Goal: Transaction & Acquisition: Purchase product/service

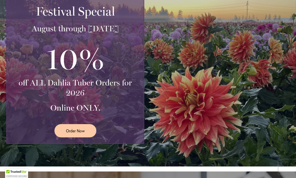
scroll to position [113, 0]
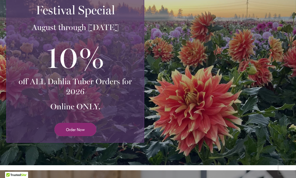
click at [74, 129] on span "Order Now" at bounding box center [75, 130] width 19 height 6
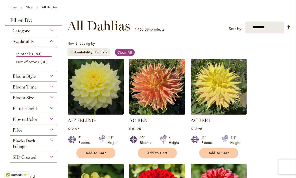
scroll to position [56, 0]
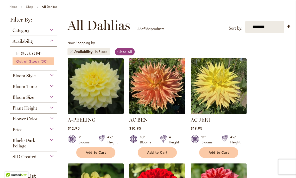
click at [43, 63] on span "30 items" at bounding box center [45, 61] width 8 height 5
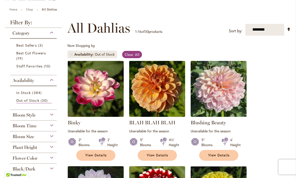
scroll to position [53, 0]
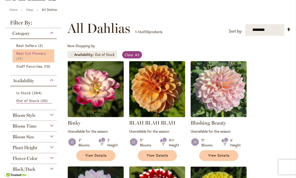
click at [25, 59] on link "Best Cut Flowers 19 items" at bounding box center [33, 56] width 35 height 11
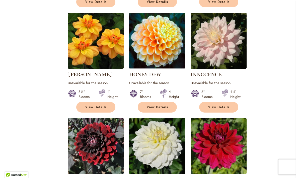
scroll to position [431, 0]
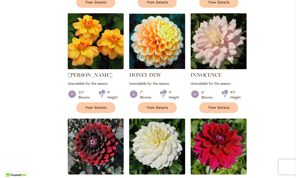
click at [213, 38] on img at bounding box center [218, 41] width 59 height 59
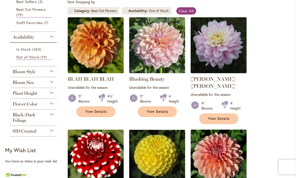
scroll to position [101, 0]
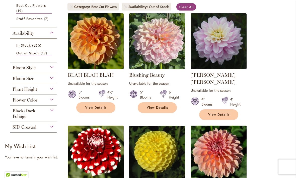
click at [150, 7] on div "Out of Stock" at bounding box center [159, 6] width 20 height 5
click at [187, 5] on span "Clear All" at bounding box center [186, 7] width 15 height 5
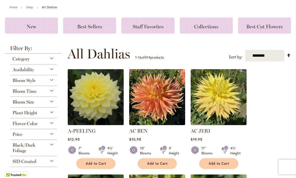
scroll to position [58, 0]
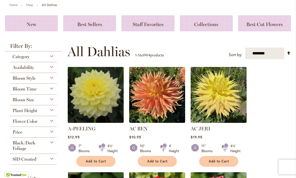
click at [53, 64] on div "Availability" at bounding box center [33, 66] width 47 height 8
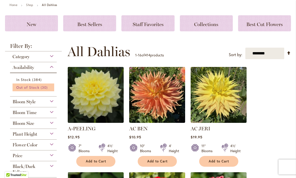
click at [46, 89] on span "30 items" at bounding box center [45, 87] width 8 height 5
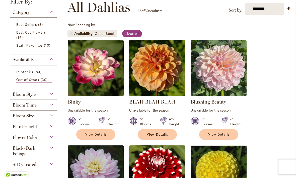
scroll to position [75, 0]
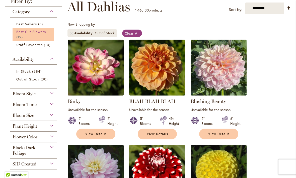
click at [31, 32] on span "Best Cut Flowers" at bounding box center [31, 31] width 30 height 5
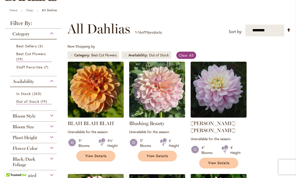
scroll to position [53, 0]
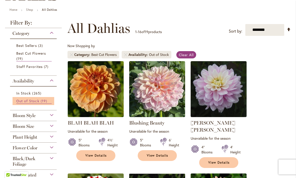
click at [44, 99] on span "19 items" at bounding box center [45, 100] width 8 height 5
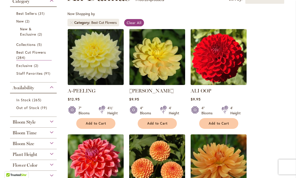
scroll to position [82, 0]
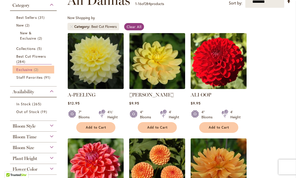
click at [21, 72] on span "Exclusive" at bounding box center [24, 69] width 16 height 5
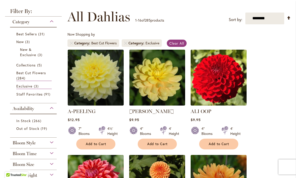
scroll to position [62, 0]
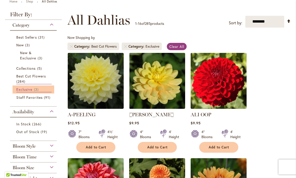
click at [26, 90] on span "Exclusive" at bounding box center [24, 89] width 16 height 5
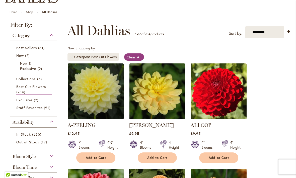
scroll to position [51, 0]
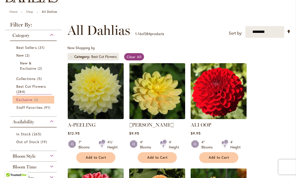
click at [27, 98] on span "Exclusive" at bounding box center [24, 99] width 16 height 5
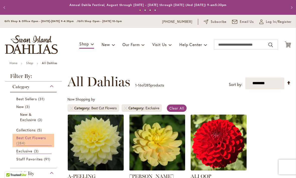
click at [22, 141] on span "284 items" at bounding box center [21, 142] width 10 height 5
